Goal: Task Accomplishment & Management: Complete application form

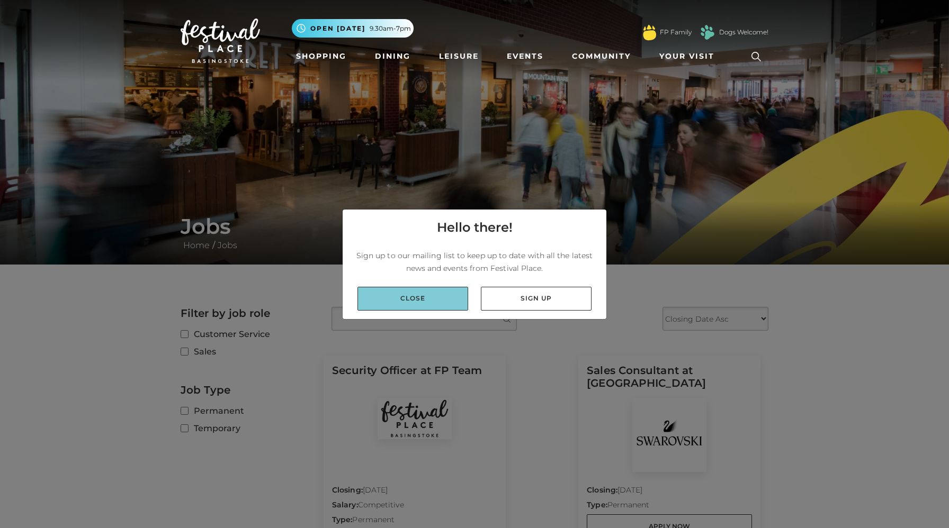
click at [451, 300] on link "Close" at bounding box center [412, 299] width 111 height 24
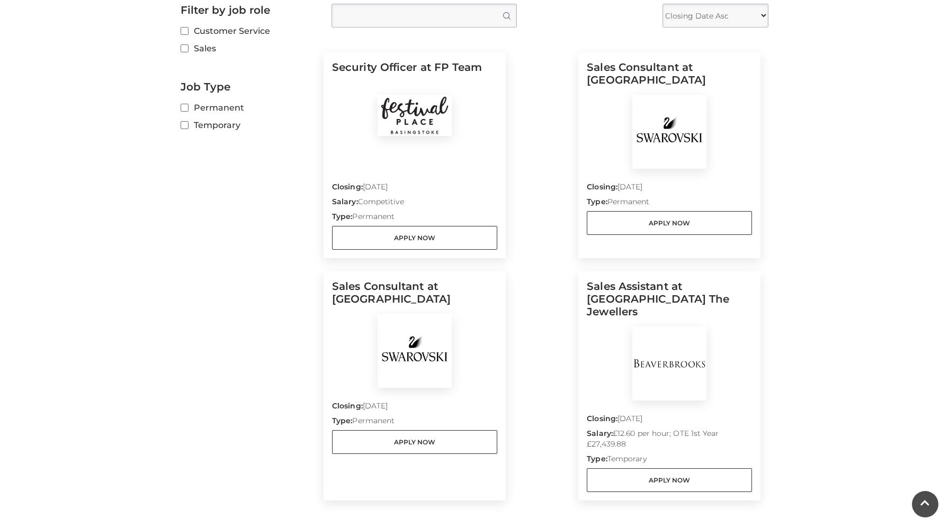
scroll to position [297, 0]
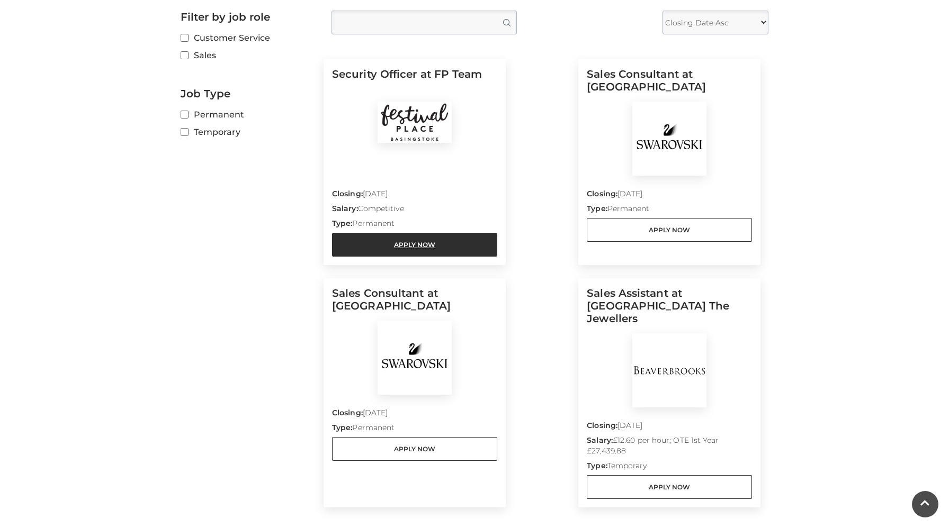
click at [432, 248] on link "Apply Now" at bounding box center [414, 245] width 165 height 24
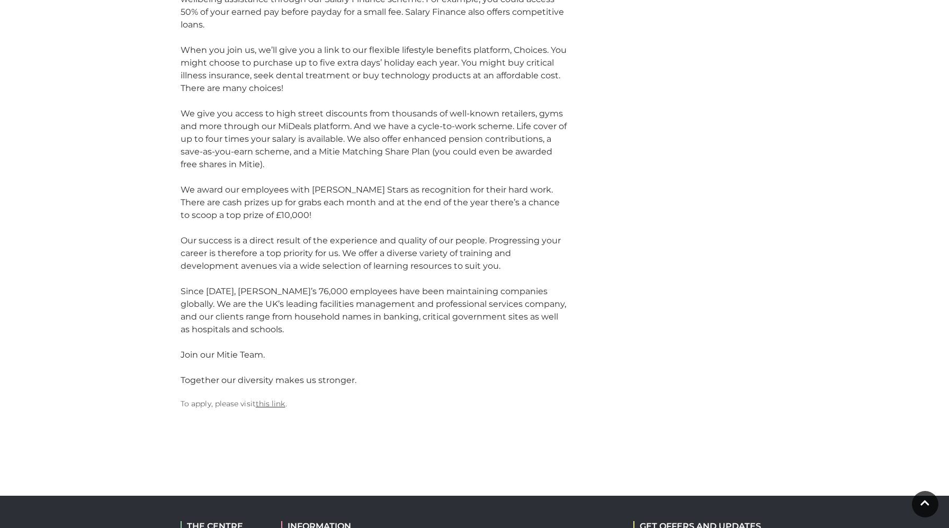
scroll to position [1165, 0]
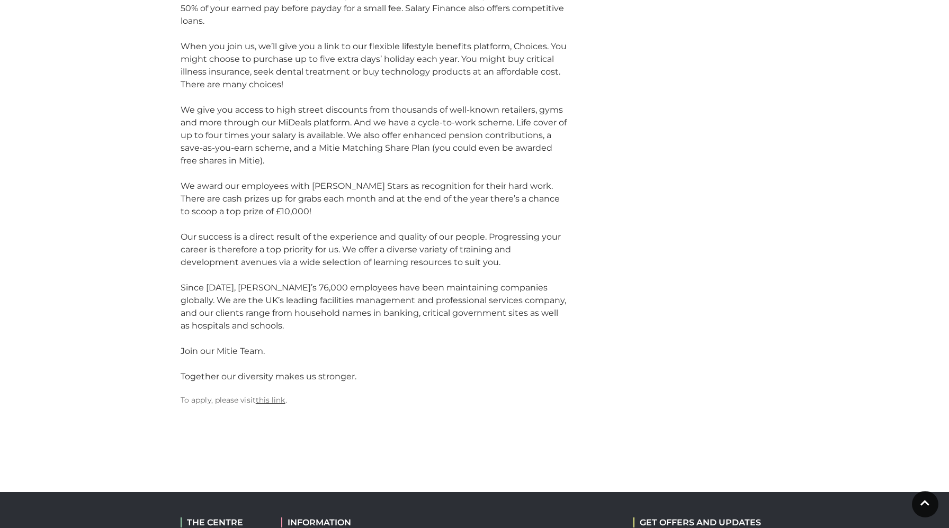
click at [272, 396] on link "this link" at bounding box center [271, 401] width 30 height 10
